Goal: Use online tool/utility: Utilize a website feature to perform a specific function

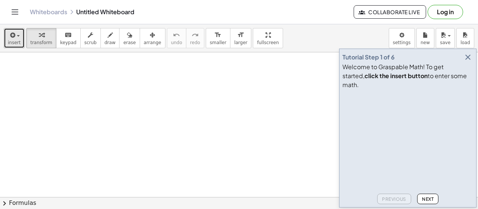
click at [16, 41] on span "insert" at bounding box center [14, 42] width 13 height 5
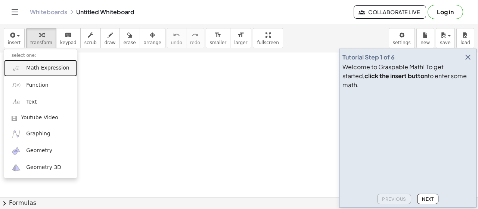
click at [27, 74] on link "Math Expression" at bounding box center [40, 68] width 73 height 17
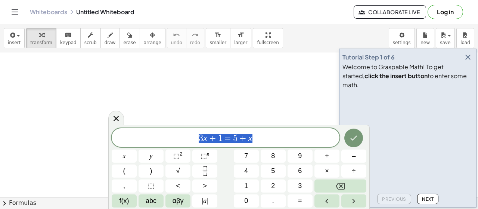
drag, startPoint x: 249, startPoint y: 141, endPoint x: 138, endPoint y: 140, distance: 111.4
click at [138, 140] on span "3 x + 1 = 5 + x" at bounding box center [226, 138] width 228 height 10
click at [210, 172] on button "Fraction" at bounding box center [204, 170] width 25 height 13
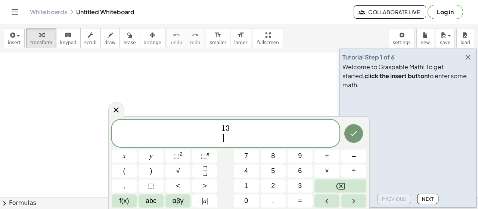
click at [224, 139] on span "​" at bounding box center [226, 138] width 10 height 10
click at [352, 134] on icon "Done" at bounding box center [353, 133] width 9 height 9
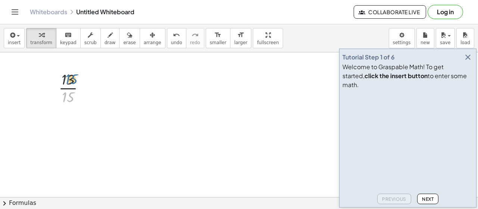
drag, startPoint x: 67, startPoint y: 97, endPoint x: 70, endPoint y: 79, distance: 18.3
click at [70, 79] on div at bounding box center [75, 87] width 40 height 37
click at [68, 88] on div at bounding box center [75, 87] width 40 height 37
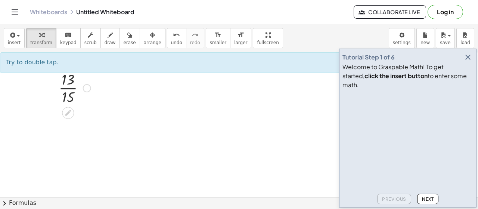
click at [66, 99] on div at bounding box center [75, 87] width 40 height 37
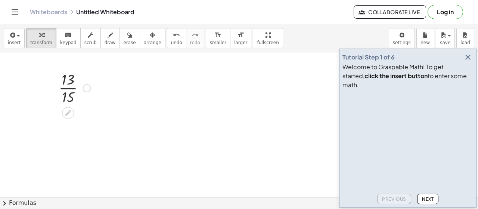
click at [67, 98] on div at bounding box center [75, 87] width 40 height 37
click at [68, 93] on div at bounding box center [74, 87] width 71 height 37
click at [71, 113] on div at bounding box center [74, 118] width 71 height 25
click at [72, 123] on div at bounding box center [74, 118] width 71 height 25
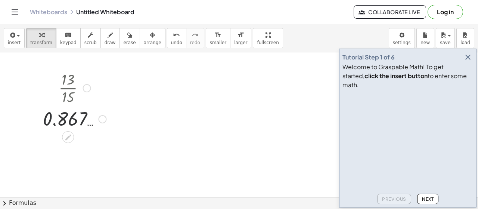
click at [72, 123] on div at bounding box center [74, 118] width 71 height 25
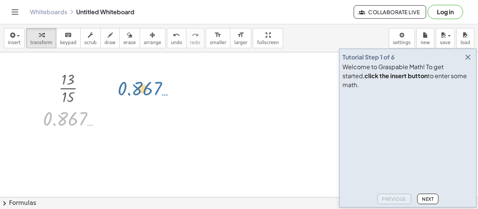
drag, startPoint x: 55, startPoint y: 121, endPoint x: 139, endPoint y: 86, distance: 90.3
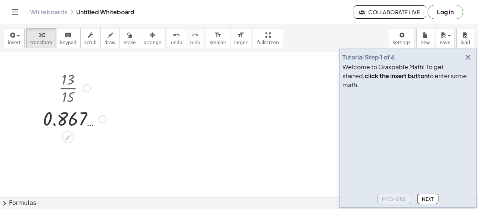
drag, startPoint x: 67, startPoint y: 99, endPoint x: 74, endPoint y: 78, distance: 22.1
click at [74, 78] on div at bounding box center [74, 87] width 71 height 37
drag, startPoint x: 78, startPoint y: 119, endPoint x: 63, endPoint y: 117, distance: 15.1
click at [61, 117] on div at bounding box center [74, 118] width 71 height 25
click at [171, 42] on span "undo" at bounding box center [176, 42] width 11 height 5
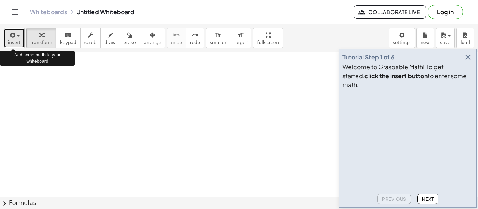
click at [7, 40] on button "insert" at bounding box center [14, 38] width 21 height 20
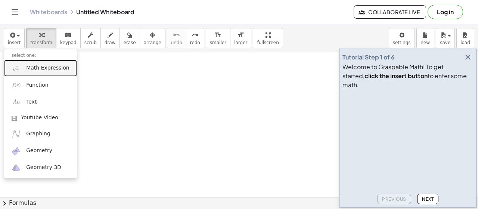
click at [59, 67] on span "Math Expression" at bounding box center [47, 67] width 43 height 7
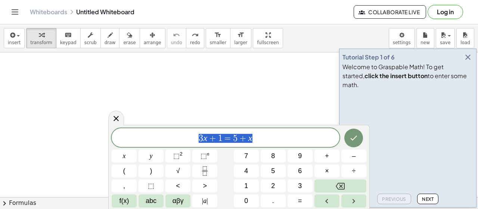
drag, startPoint x: 258, startPoint y: 145, endPoint x: 154, endPoint y: 141, distance: 103.6
click at [154, 141] on span "3 x + 1 = 5 + x" at bounding box center [226, 138] width 228 height 10
click at [201, 170] on icon "Fraction" at bounding box center [204, 170] width 9 height 9
click at [212, 170] on button "Fraction" at bounding box center [204, 170] width 25 height 13
click at [203, 166] on button "Fraction" at bounding box center [204, 170] width 25 height 13
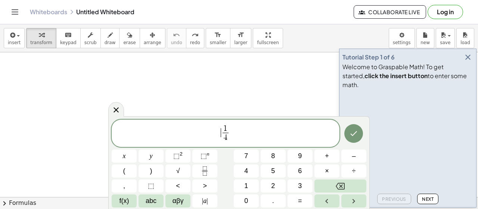
click at [219, 133] on span "​ 1 4 ​" at bounding box center [226, 134] width 228 height 20
click at [235, 132] on span "1 ​ 1 4 ​" at bounding box center [226, 134] width 228 height 20
click at [330, 156] on button "+" at bounding box center [327, 156] width 25 height 13
click at [205, 172] on icon "Fraction" at bounding box center [204, 170] width 9 height 9
click at [351, 137] on icon "Done" at bounding box center [353, 133] width 9 height 9
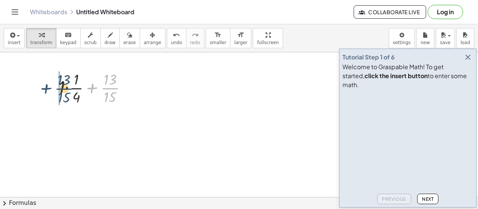
drag, startPoint x: 111, startPoint y: 91, endPoint x: 68, endPoint y: 95, distance: 43.1
click at [64, 92] on div at bounding box center [95, 87] width 81 height 37
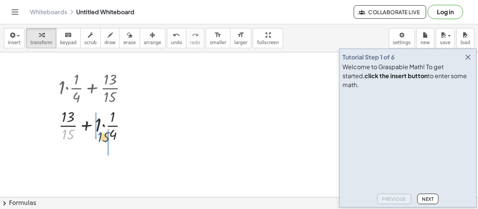
drag, startPoint x: 90, startPoint y: 131, endPoint x: 110, endPoint y: 133, distance: 19.9
click at [110, 133] on div at bounding box center [95, 124] width 81 height 37
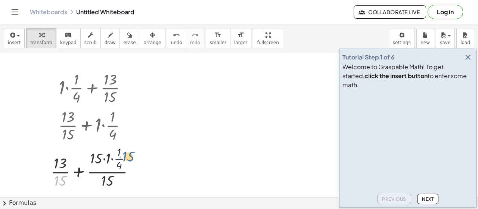
drag, startPoint x: 89, startPoint y: 173, endPoint x: 127, endPoint y: 154, distance: 42.0
click at [130, 154] on div at bounding box center [95, 167] width 97 height 46
click at [173, 35] on icon "undo" at bounding box center [176, 35] width 7 height 9
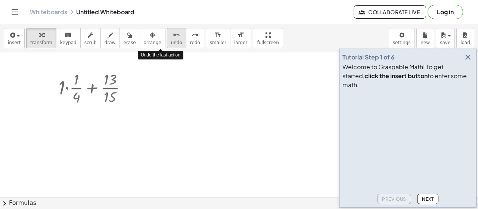
click at [173, 36] on icon "undo" at bounding box center [176, 35] width 7 height 9
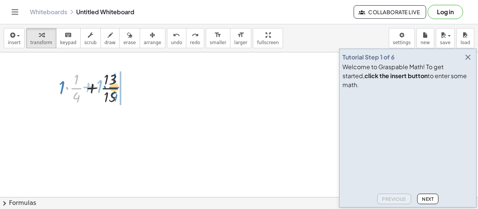
drag, startPoint x: 74, startPoint y: 84, endPoint x: 112, endPoint y: 83, distance: 37.8
click at [112, 83] on div at bounding box center [95, 87] width 81 height 37
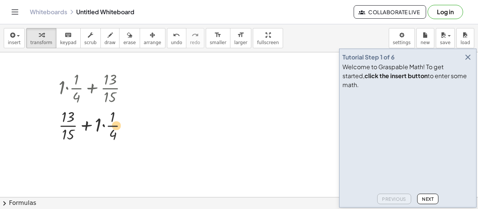
drag, startPoint x: 111, startPoint y: 129, endPoint x: 115, endPoint y: 129, distance: 4.1
click at [115, 129] on div at bounding box center [95, 124] width 81 height 37
click at [113, 126] on div at bounding box center [95, 124] width 81 height 37
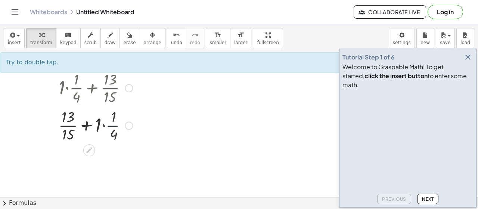
drag, startPoint x: 114, startPoint y: 121, endPoint x: 116, endPoint y: 125, distance: 4.4
click at [117, 125] on div at bounding box center [95, 124] width 81 height 37
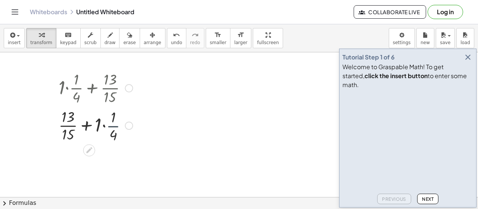
click at [111, 130] on div at bounding box center [95, 124] width 81 height 37
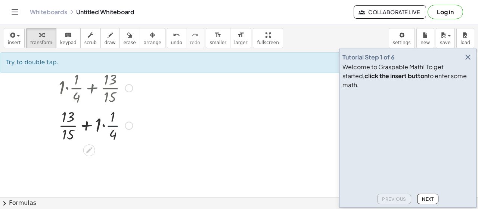
click at [112, 130] on div at bounding box center [95, 124] width 81 height 37
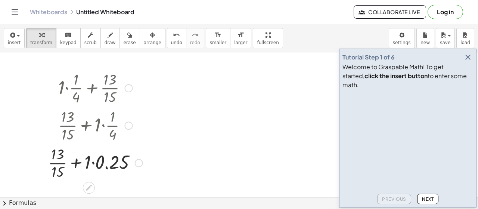
click at [70, 160] on div at bounding box center [95, 162] width 102 height 37
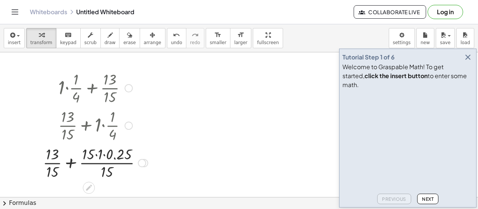
click at [59, 155] on div at bounding box center [95, 162] width 113 height 37
click at [58, 156] on div at bounding box center [95, 162] width 113 height 37
click at [55, 156] on div at bounding box center [95, 162] width 113 height 37
click at [52, 157] on div at bounding box center [95, 162] width 113 height 37
click at [167, 45] on button "undo undo" at bounding box center [176, 38] width 19 height 20
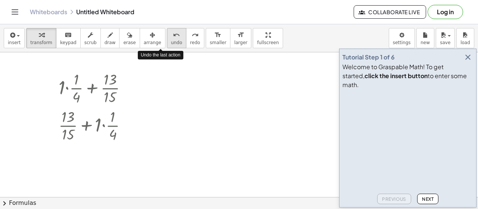
click at [167, 45] on button "undo undo" at bounding box center [176, 38] width 19 height 20
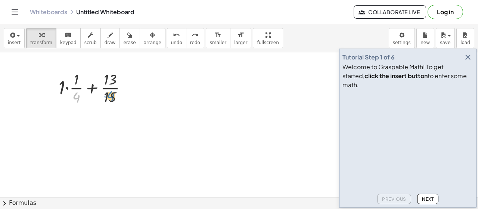
drag, startPoint x: 76, startPoint y: 97, endPoint x: 112, endPoint y: 96, distance: 35.5
click at [112, 96] on div at bounding box center [95, 87] width 81 height 37
drag, startPoint x: 76, startPoint y: 95, endPoint x: 112, endPoint y: 97, distance: 36.0
click at [111, 99] on div at bounding box center [95, 87] width 81 height 37
click at [113, 97] on div at bounding box center [95, 87] width 81 height 37
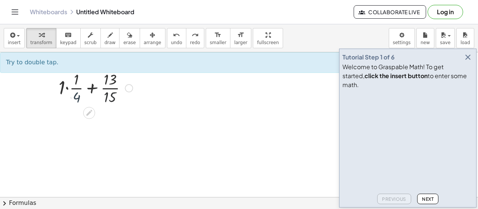
click at [111, 97] on div at bounding box center [95, 87] width 81 height 37
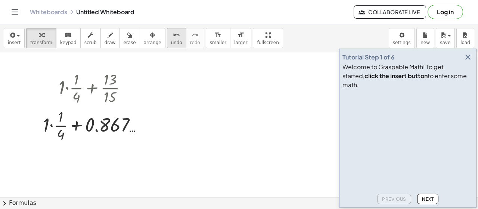
click at [171, 40] on span "undo" at bounding box center [176, 42] width 11 height 5
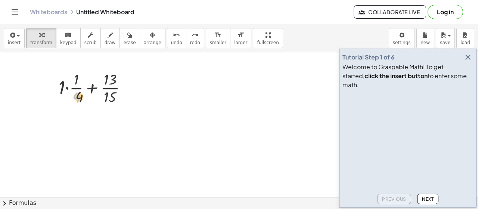
drag, startPoint x: 78, startPoint y: 96, endPoint x: 115, endPoint y: 93, distance: 36.3
click at [115, 93] on div at bounding box center [95, 87] width 81 height 37
click at [117, 94] on div at bounding box center [95, 87] width 81 height 37
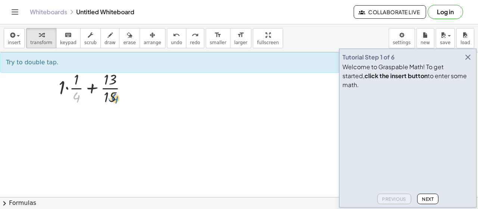
drag, startPoint x: 74, startPoint y: 97, endPoint x: 111, endPoint y: 98, distance: 37.4
click at [112, 98] on div at bounding box center [95, 87] width 81 height 37
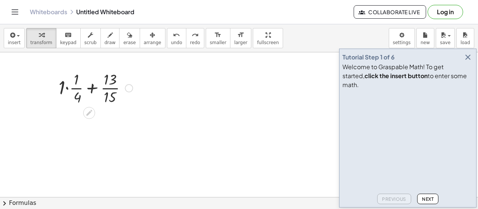
click at [95, 88] on div at bounding box center [95, 87] width 81 height 37
click at [90, 86] on div at bounding box center [95, 87] width 97 height 46
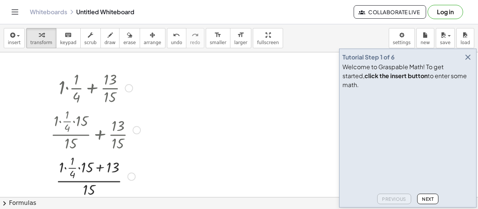
click at [99, 172] on div at bounding box center [95, 175] width 97 height 46
click at [102, 166] on div at bounding box center [95, 175] width 97 height 46
click at [77, 165] on div at bounding box center [95, 175] width 97 height 46
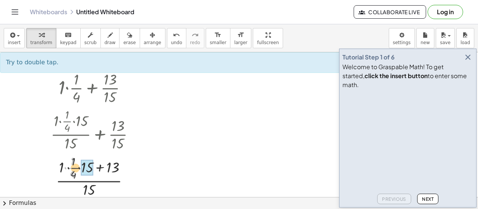
drag, startPoint x: 77, startPoint y: 165, endPoint x: 115, endPoint y: 166, distance: 37.8
click at [115, 166] on div at bounding box center [95, 175] width 97 height 46
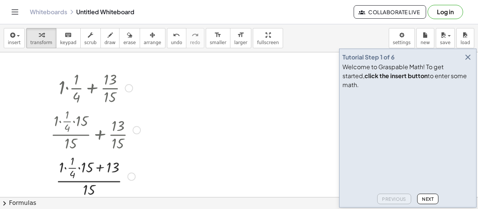
click at [86, 163] on div at bounding box center [95, 175] width 97 height 46
click at [87, 166] on div at bounding box center [95, 175] width 97 height 46
click at [91, 166] on div at bounding box center [95, 175] width 97 height 46
click at [112, 166] on div at bounding box center [95, 175] width 97 height 46
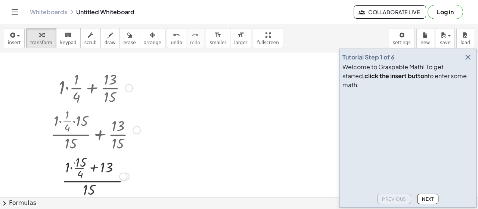
click at [91, 165] on div at bounding box center [95, 175] width 97 height 46
drag, startPoint x: 114, startPoint y: 166, endPoint x: 102, endPoint y: 164, distance: 11.6
click at [107, 166] on div at bounding box center [95, 175] width 97 height 46
click at [97, 166] on div at bounding box center [95, 175] width 97 height 46
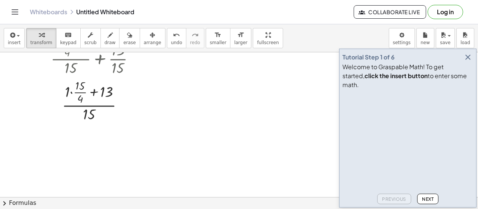
scroll to position [37, 0]
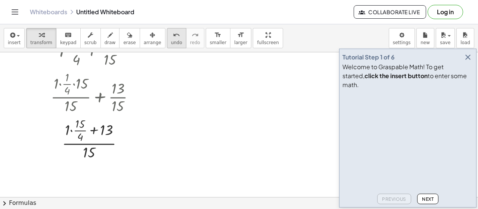
click at [171, 37] on div "undo" at bounding box center [176, 34] width 11 height 9
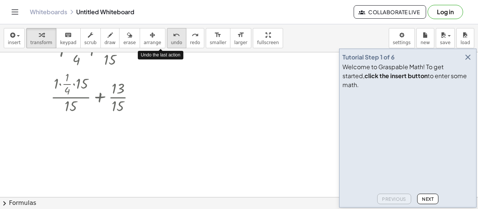
click at [171, 37] on div "undo" at bounding box center [176, 34] width 11 height 9
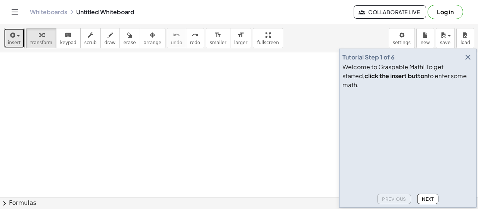
click at [9, 39] on icon "button" at bounding box center [12, 35] width 7 height 9
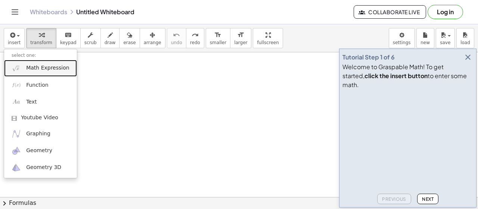
click at [46, 64] on link "Math Expression" at bounding box center [40, 68] width 73 height 17
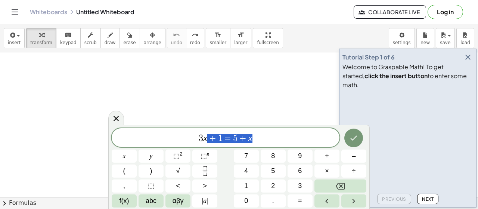
drag, startPoint x: 265, startPoint y: 145, endPoint x: 162, endPoint y: 131, distance: 104.5
click at [163, 131] on div "******** 3 x + 1 = 5 + x" at bounding box center [226, 137] width 228 height 19
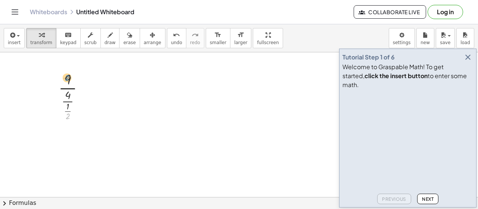
drag, startPoint x: 68, startPoint y: 114, endPoint x: 70, endPoint y: 98, distance: 16.6
click at [67, 76] on div at bounding box center [74, 95] width 39 height 53
drag, startPoint x: 68, startPoint y: 115, endPoint x: 70, endPoint y: 98, distance: 17.7
click at [70, 98] on div at bounding box center [74, 95] width 39 height 53
click at [87, 93] on div at bounding box center [86, 96] width 8 height 8
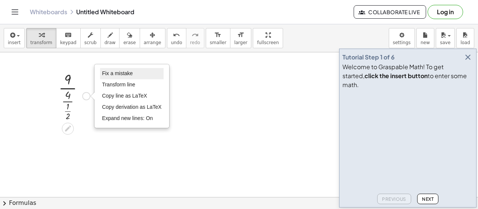
click at [111, 76] on li "Fix a mistake" at bounding box center [132, 73] width 64 height 11
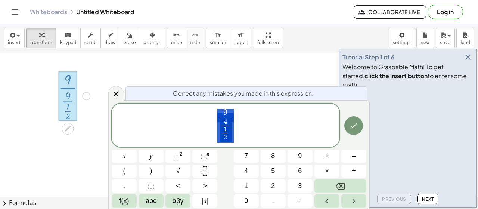
drag, startPoint x: 237, startPoint y: 139, endPoint x: 206, endPoint y: 92, distance: 55.8
click at [208, 100] on div "**********" at bounding box center [239, 154] width 262 height 109
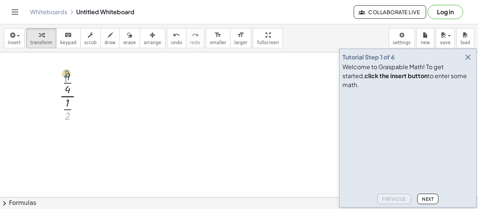
drag, startPoint x: 66, startPoint y: 113, endPoint x: 65, endPoint y: 71, distance: 42.3
click at [69, 136] on div at bounding box center [74, 145] width 44 height 37
click at [69, 145] on div at bounding box center [74, 145] width 40 height 37
click at [68, 96] on div "· · 9 · 4 · · 1 · 2 · · 2 · 9 · 4 · 1 · 9 · 4 · 2 18 · 9 · 2 · 2 · 2 Fix a mist…" at bounding box center [68, 96] width 0 height 0
click at [69, 152] on div at bounding box center [74, 145] width 44 height 37
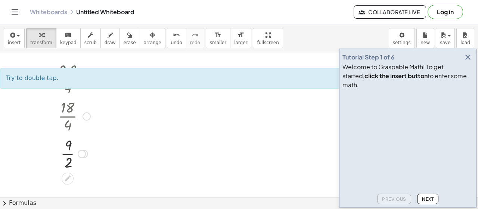
scroll to position [139, 0]
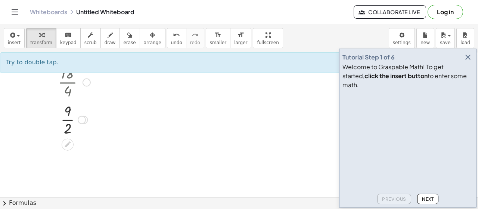
click at [67, 121] on div at bounding box center [74, 118] width 44 height 37
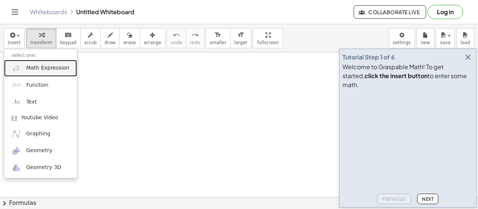
click at [42, 69] on span "Math Expression" at bounding box center [47, 67] width 43 height 7
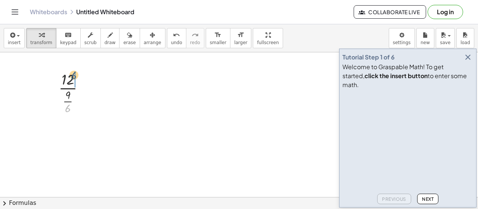
drag, startPoint x: 67, startPoint y: 108, endPoint x: 73, endPoint y: 74, distance: 34.0
click at [73, 74] on div at bounding box center [74, 92] width 39 height 46
